Goal: Information Seeking & Learning: Learn about a topic

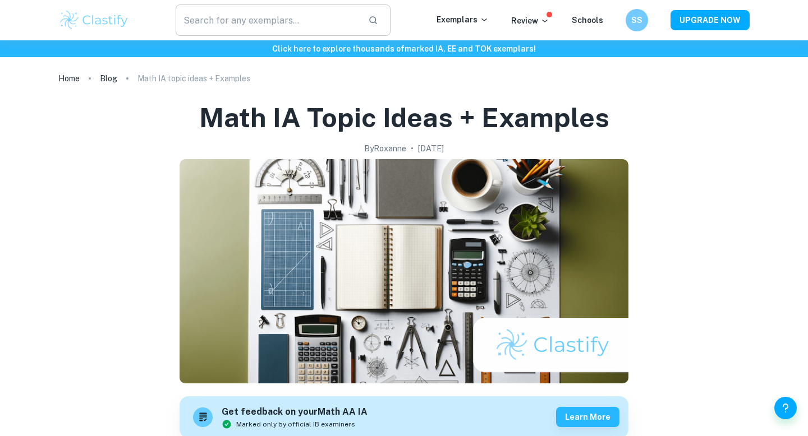
click at [283, 24] on input "text" at bounding box center [267, 19] width 183 height 31
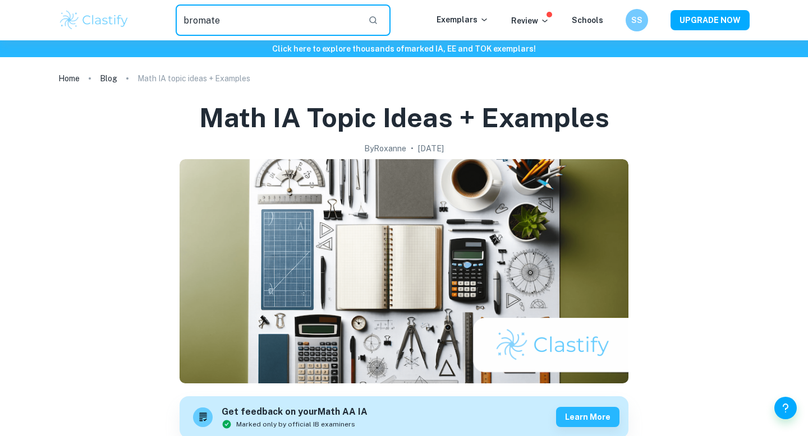
type input "bromate"
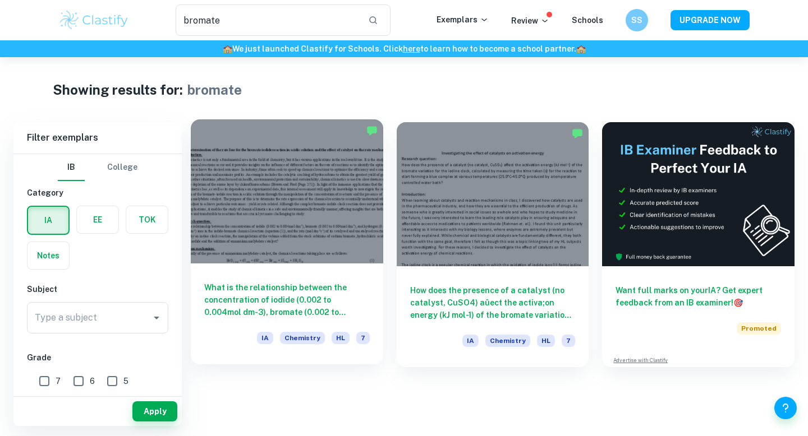
scroll to position [57, 0]
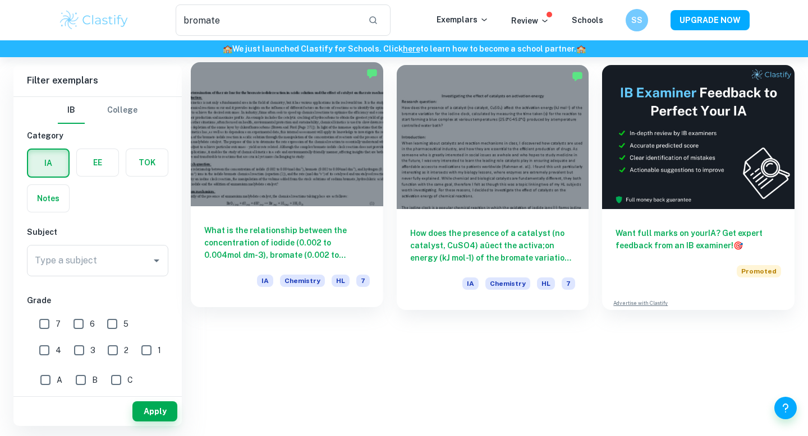
click at [280, 246] on h6 "What is the relationship between the concentration of iodide (0.002 to 0.004mol…" at bounding box center [286, 242] width 165 height 37
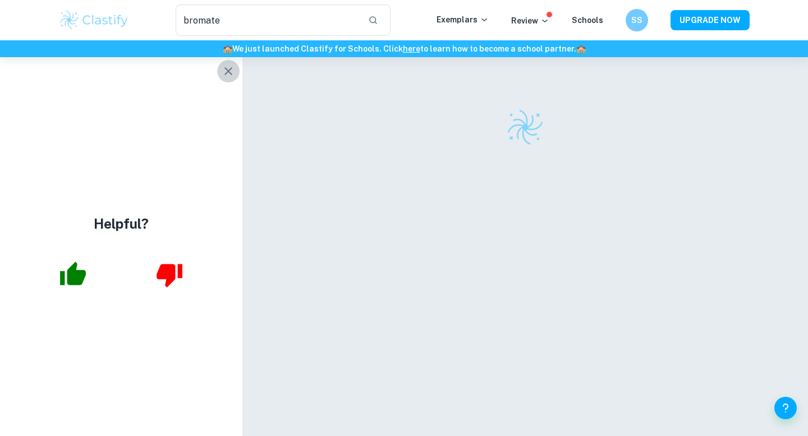
click at [234, 63] on button "button" at bounding box center [228, 71] width 22 height 22
